Goal: Information Seeking & Learning: Learn about a topic

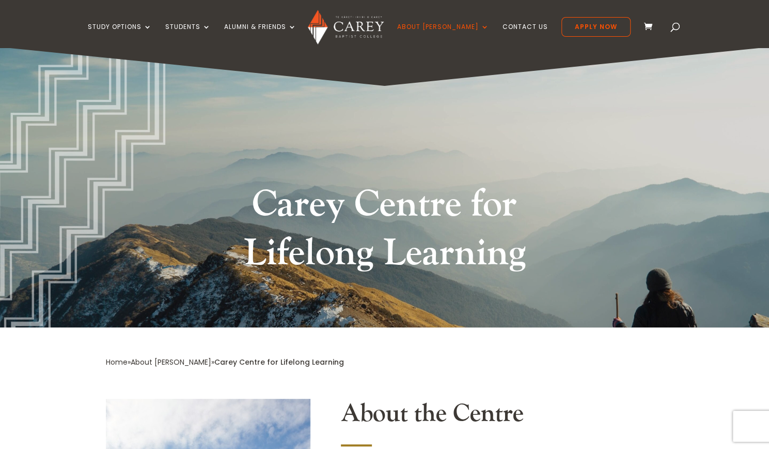
click at [387, 181] on h1 "Carey Centre for Lifelong Learning" at bounding box center [385, 231] width 388 height 102
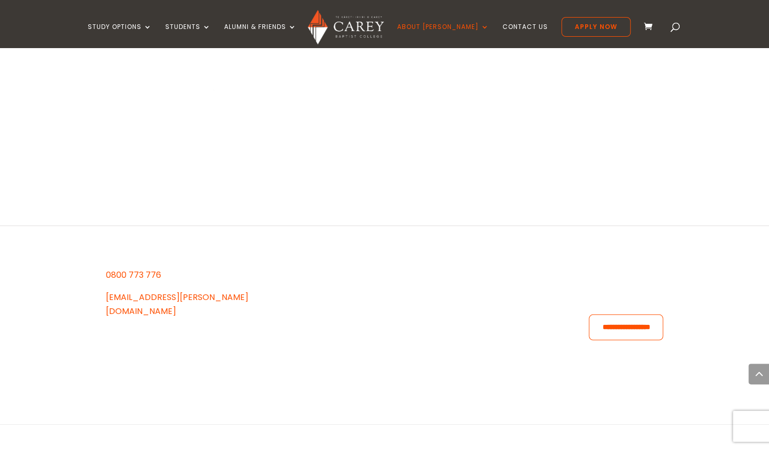
scroll to position [1621, 0]
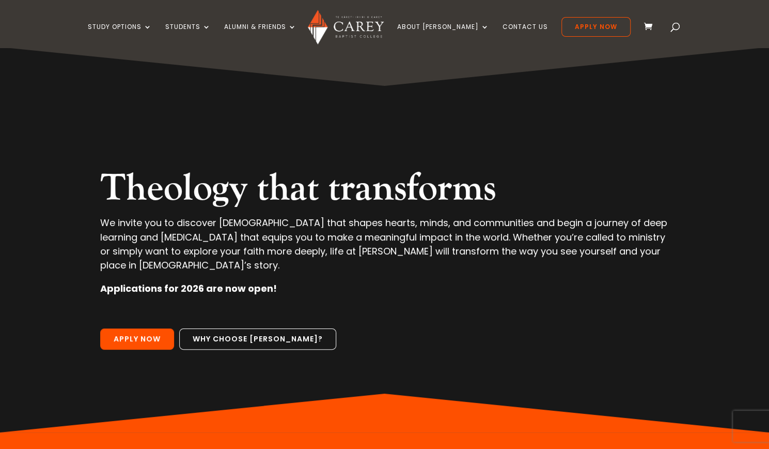
click at [676, 29] on span at bounding box center [676, 29] width 0 height 0
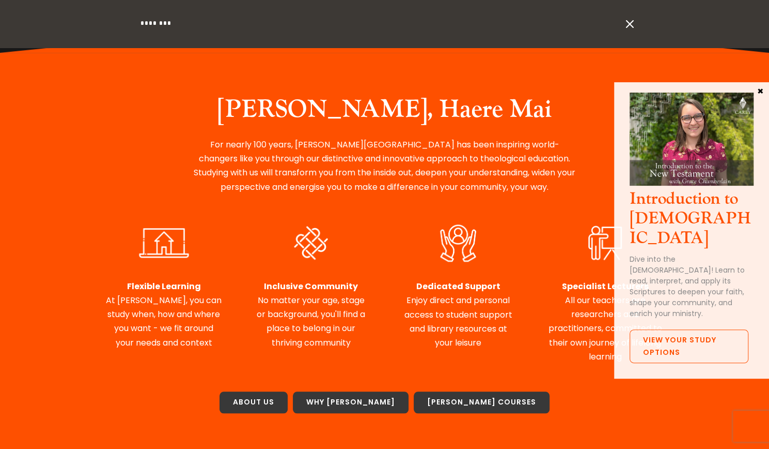
scroll to position [392, 0]
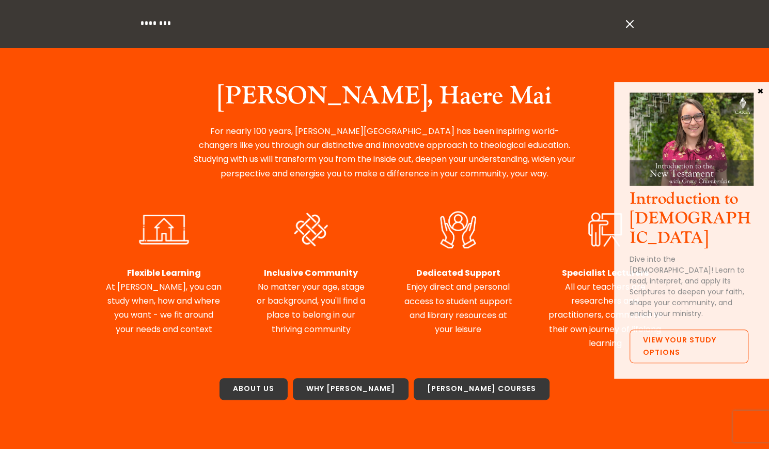
click at [146, 26] on input "search" at bounding box center [381, 23] width 482 height 47
type input "**********"
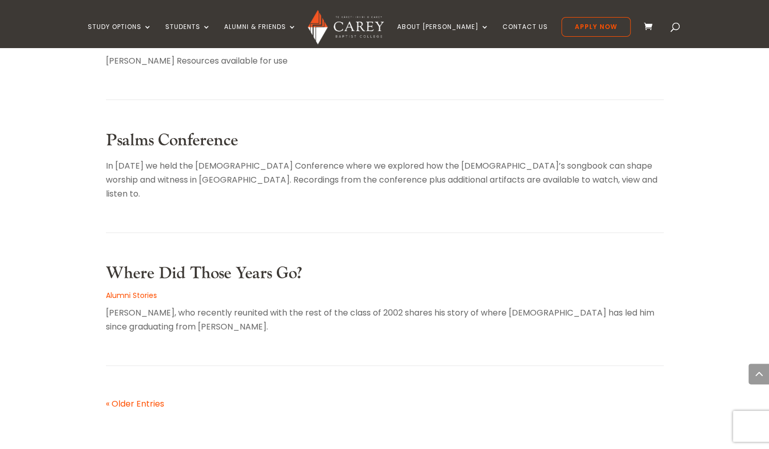
scroll to position [601, 0]
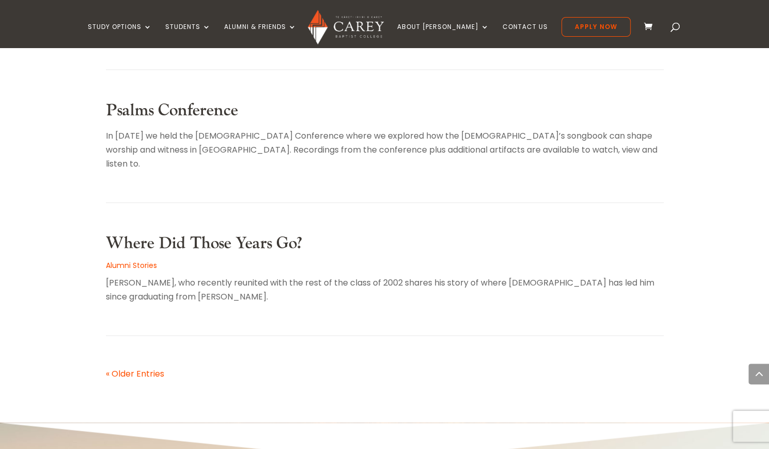
click at [199, 111] on link "Psalms Conference" at bounding box center [172, 110] width 132 height 21
click at [153, 367] on link "« Older Entries" at bounding box center [135, 373] width 58 height 12
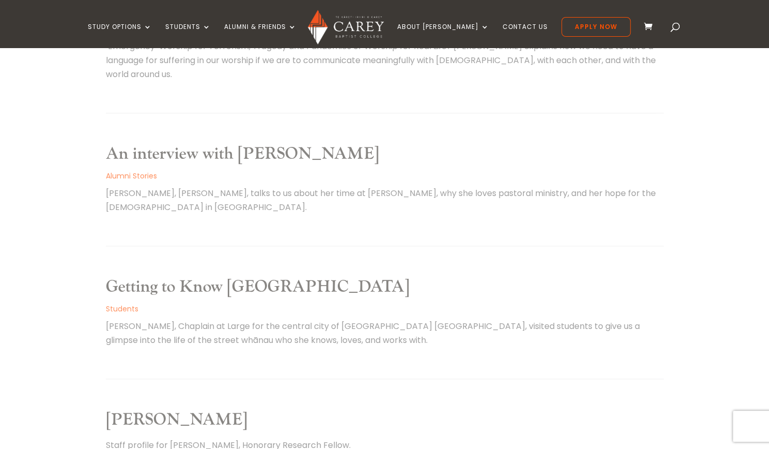
scroll to position [287, 0]
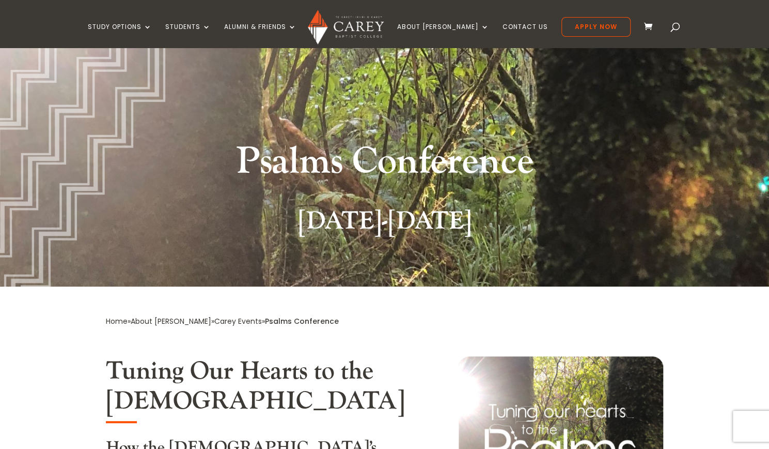
scroll to position [43, 0]
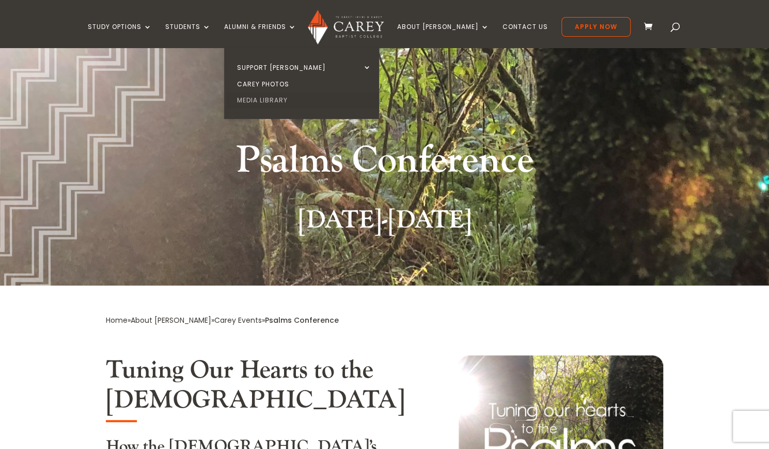
click at [289, 101] on link "Media Library" at bounding box center [304, 100] width 155 height 17
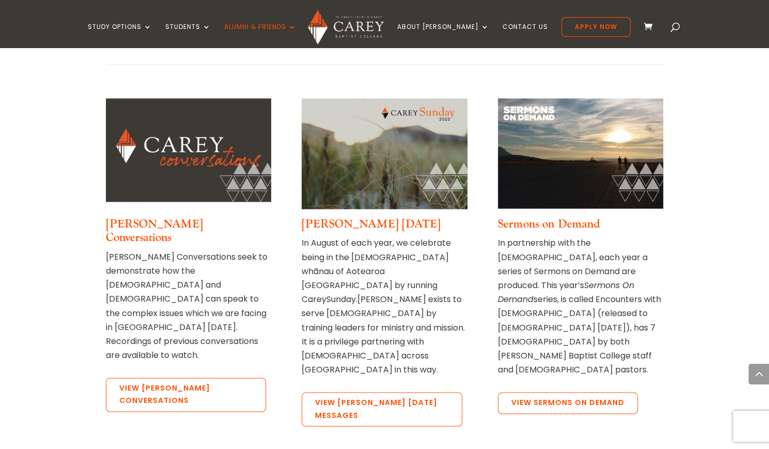
scroll to position [736, 0]
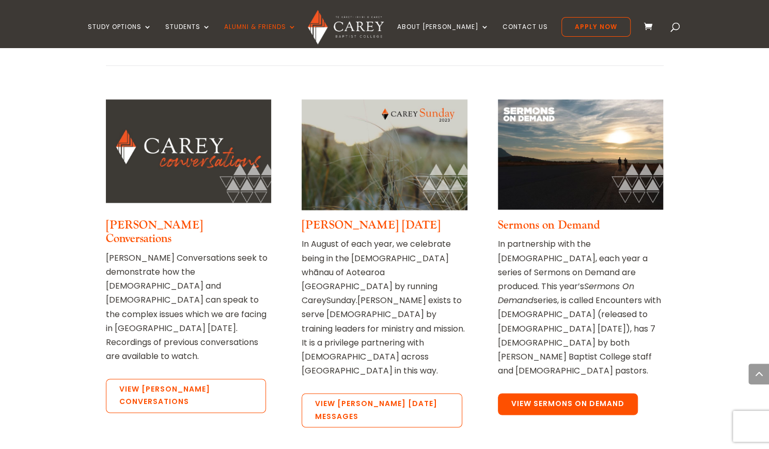
click at [606, 393] on link "View Sermons on Demand" at bounding box center [568, 404] width 140 height 22
